Goal: Find contact information: Find contact information

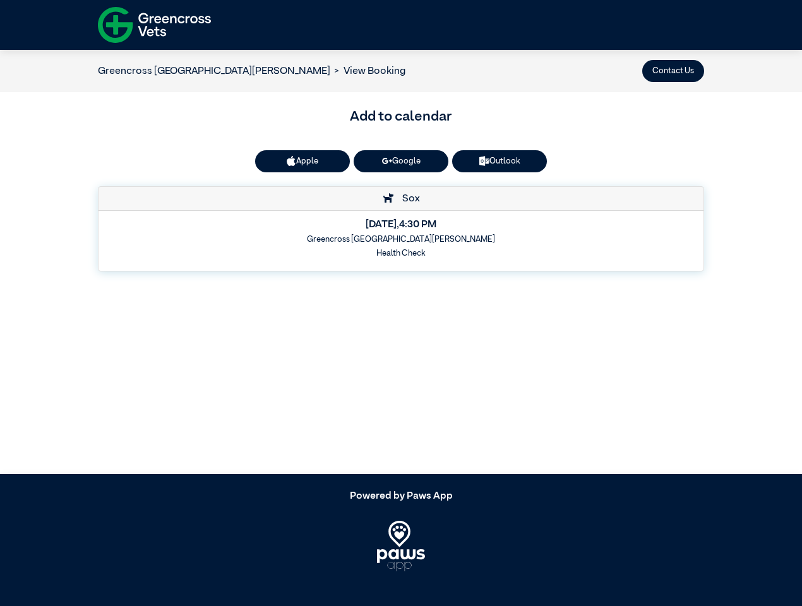
click at [673, 71] on button "Contact Us" at bounding box center [673, 71] width 62 height 22
click at [302, 161] on button "Apple" at bounding box center [302, 161] width 95 height 22
